Goal: Find specific page/section: Find specific page/section

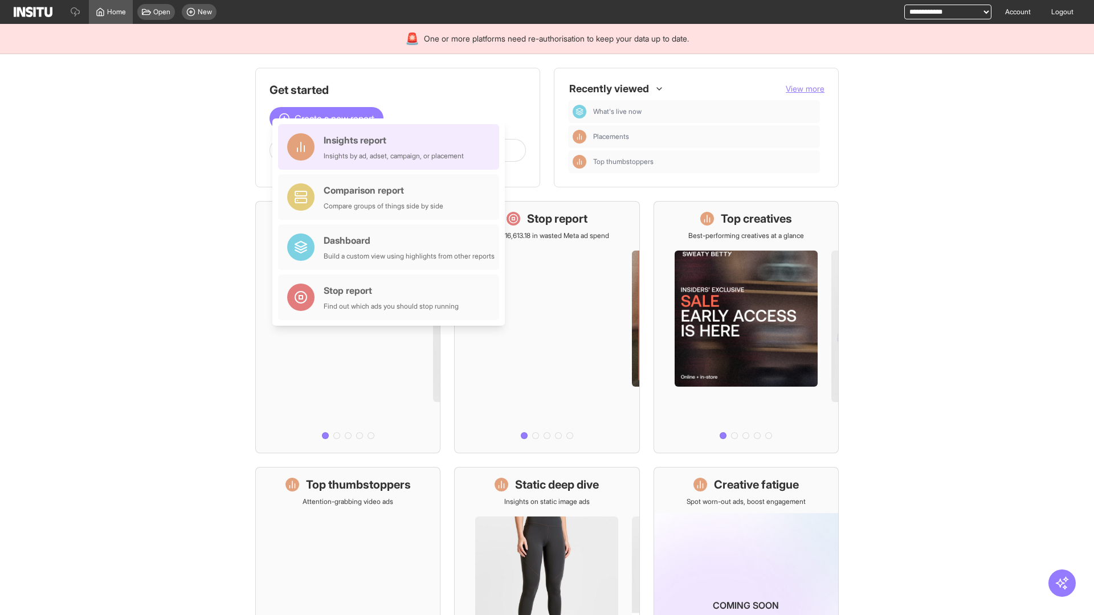
click at [391, 147] on div "Insights report Insights by ad, adset, campaign, or placement" at bounding box center [394, 146] width 140 height 27
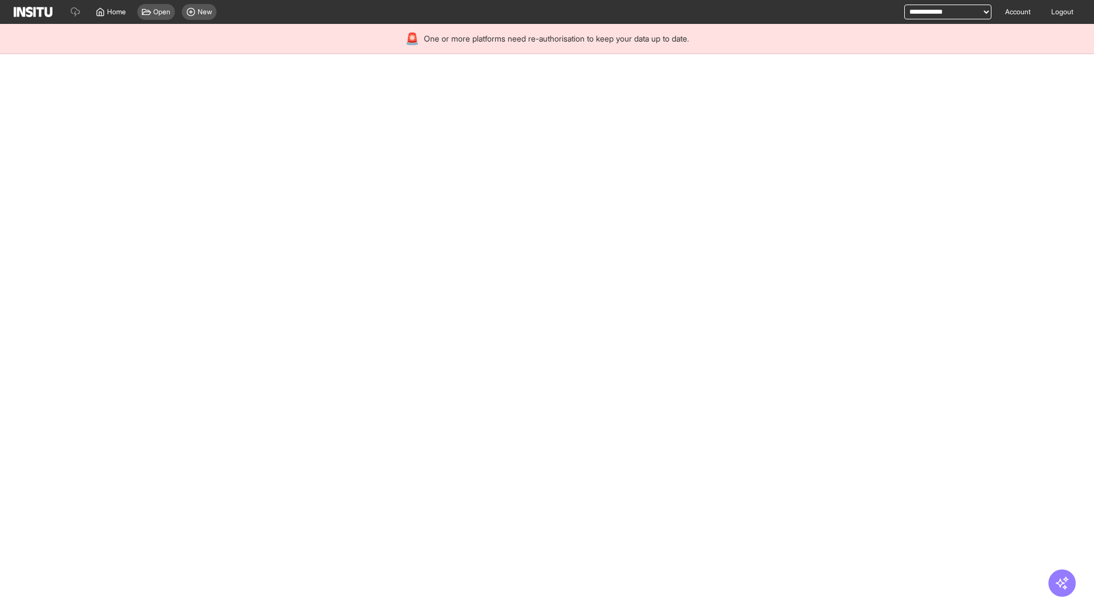
select select "**"
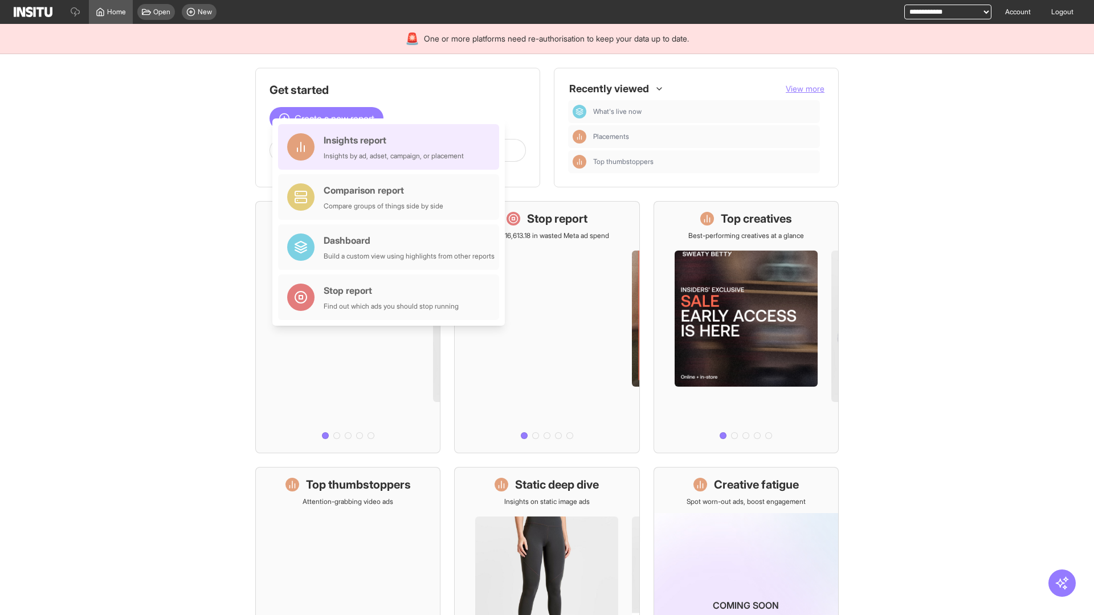
click at [391, 147] on div "Insights report Insights by ad, adset, campaign, or placement" at bounding box center [394, 146] width 140 height 27
